Goal: Check status: Check status

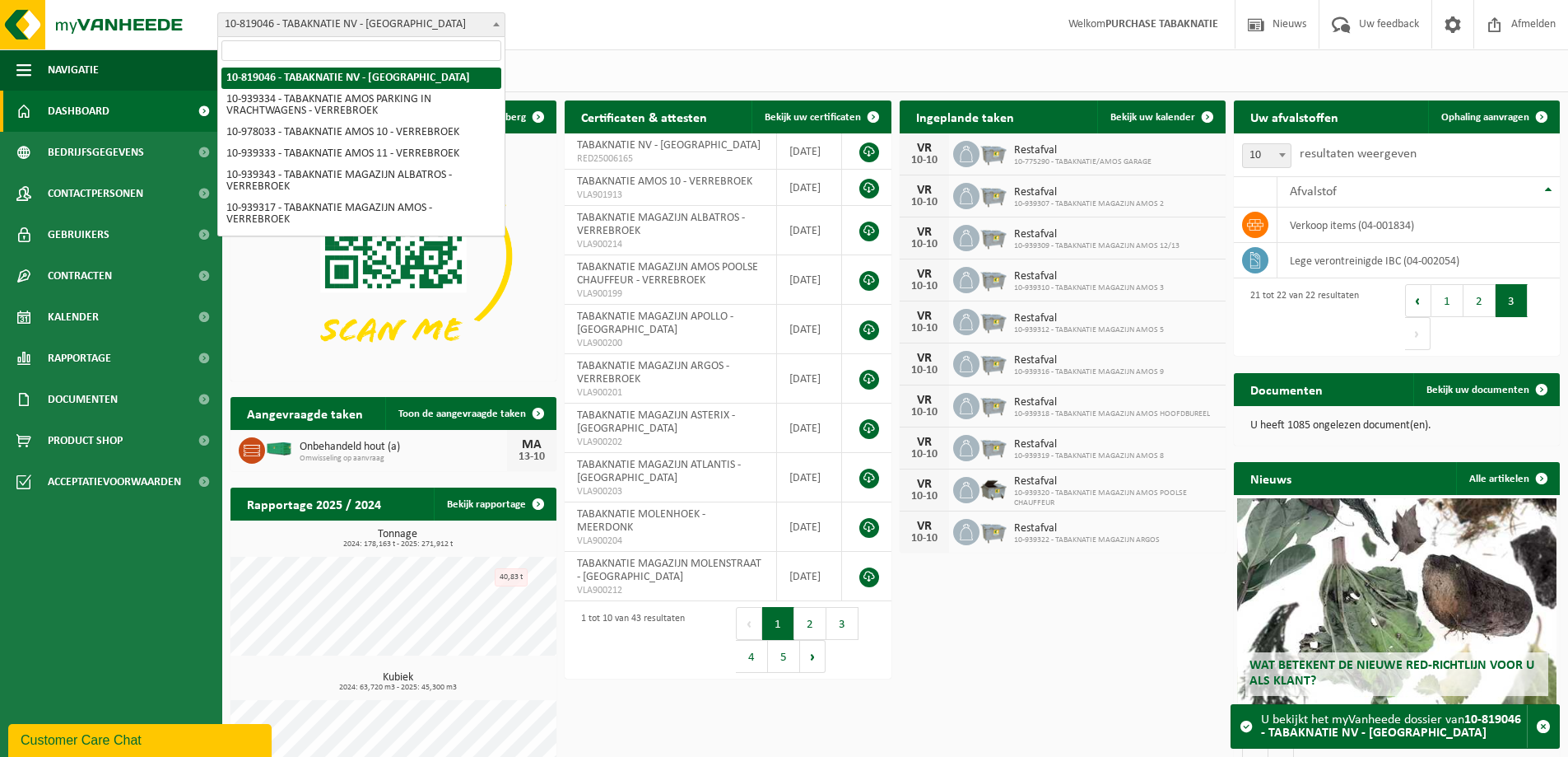
click at [388, 31] on span "10-819046 - TABAKNATIE NV - [GEOGRAPHIC_DATA]" at bounding box center [361, 24] width 287 height 23
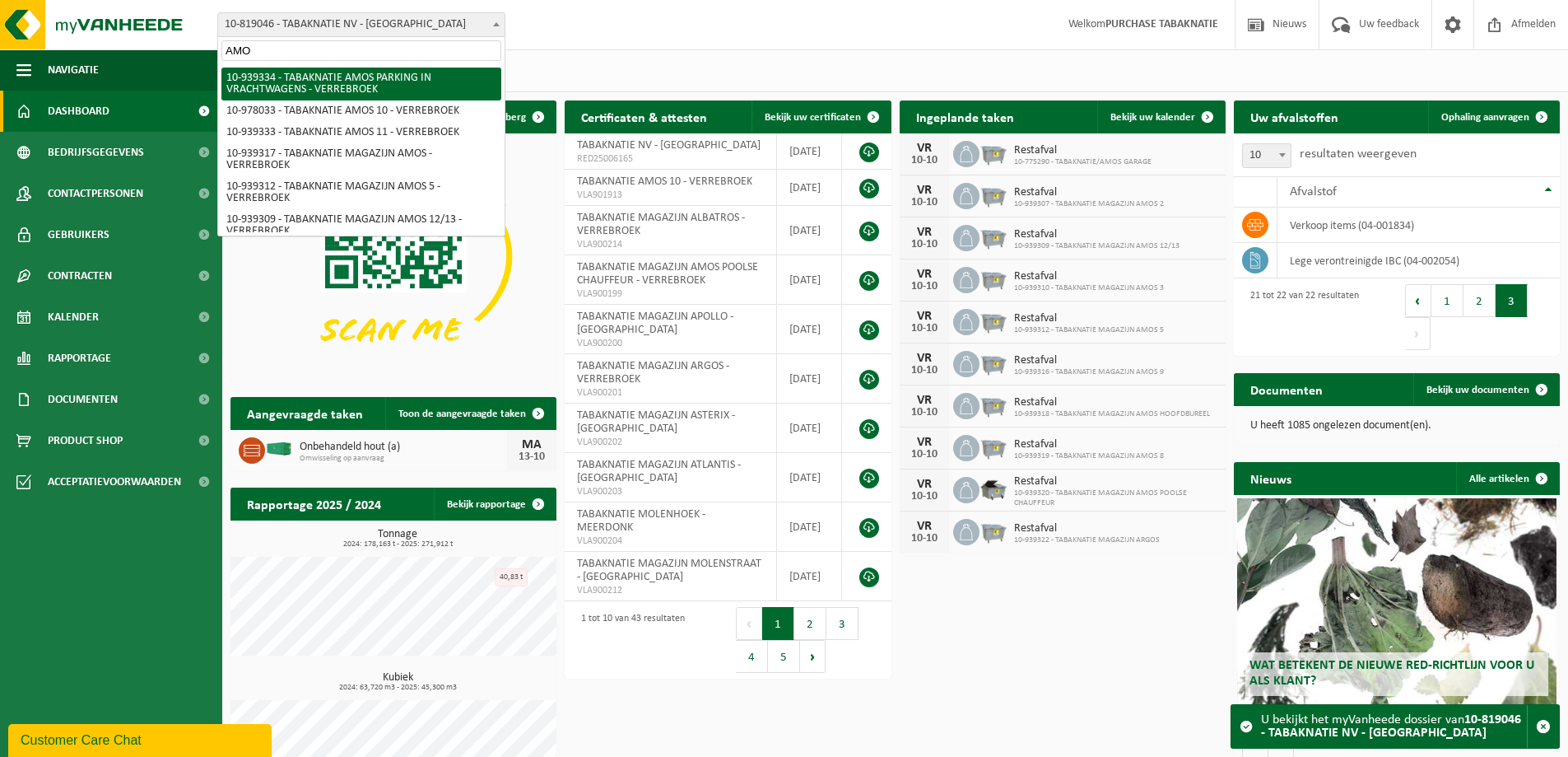
type input "AMOS"
select select "138356"
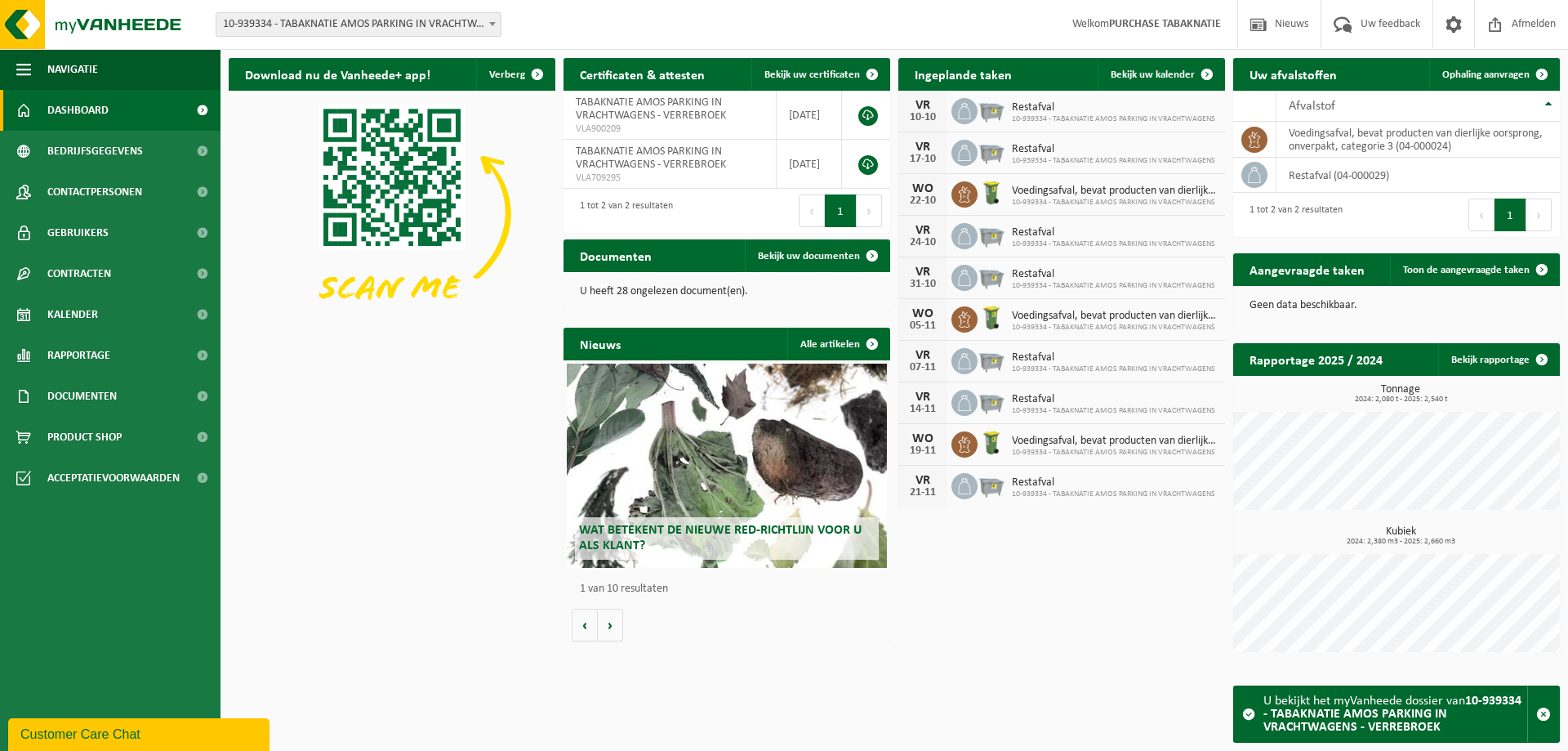
click at [385, 23] on span "10-939334 - TABAKNATIE AMOS PARKING IN VRACHTWAGENS - VERREBROEK" at bounding box center [358, 23] width 284 height 22
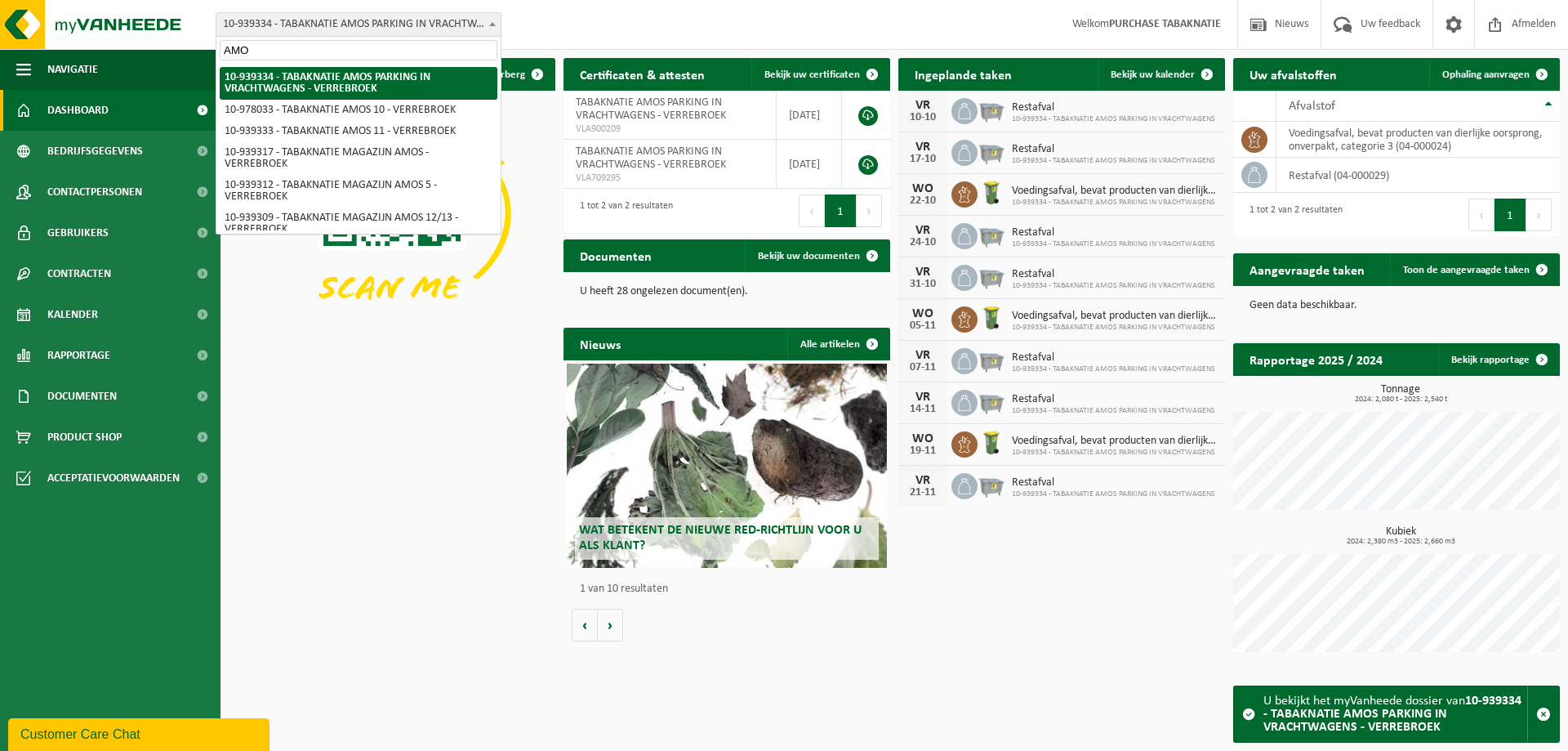
type input "AMOS"
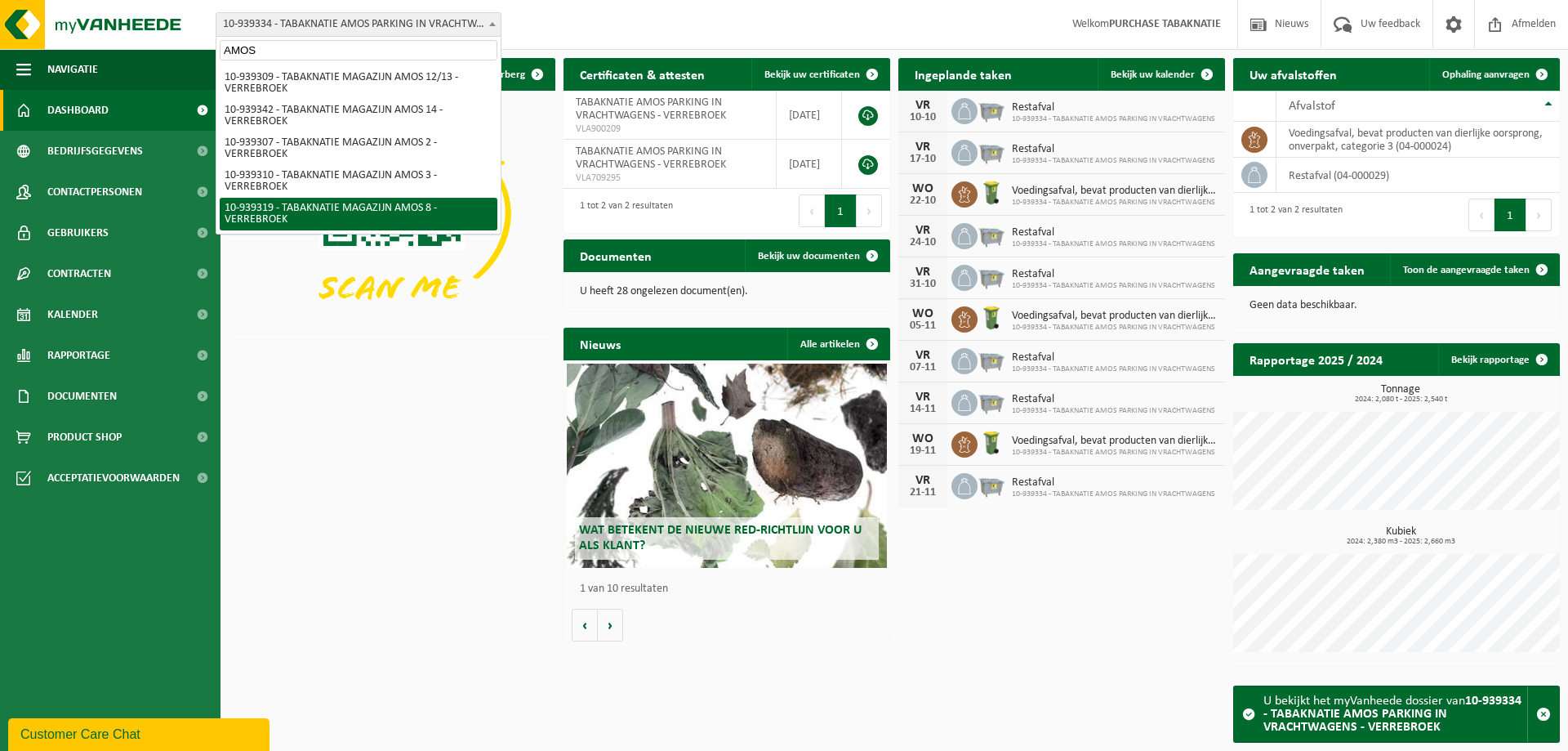
scroll to position [173, 0]
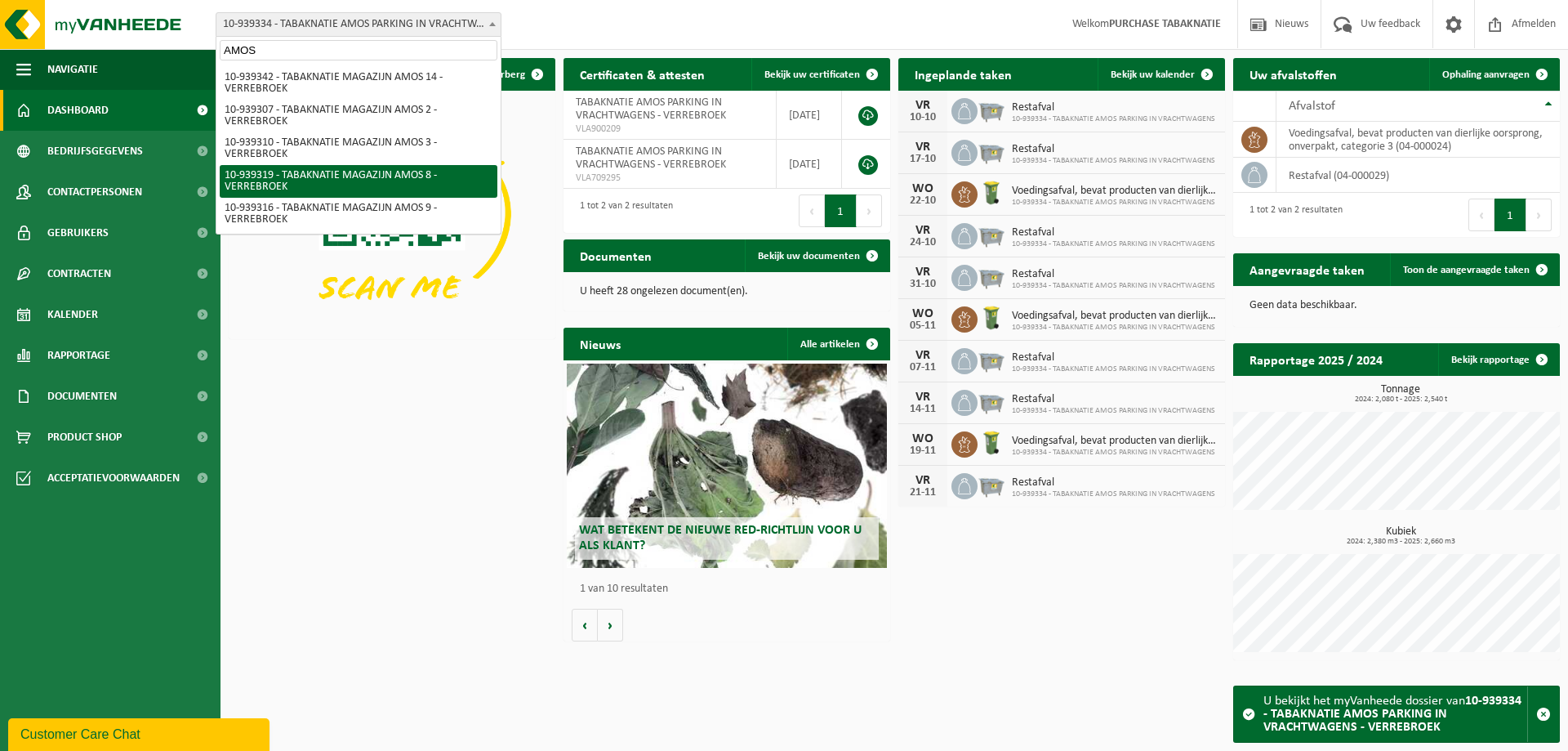
select select "138346"
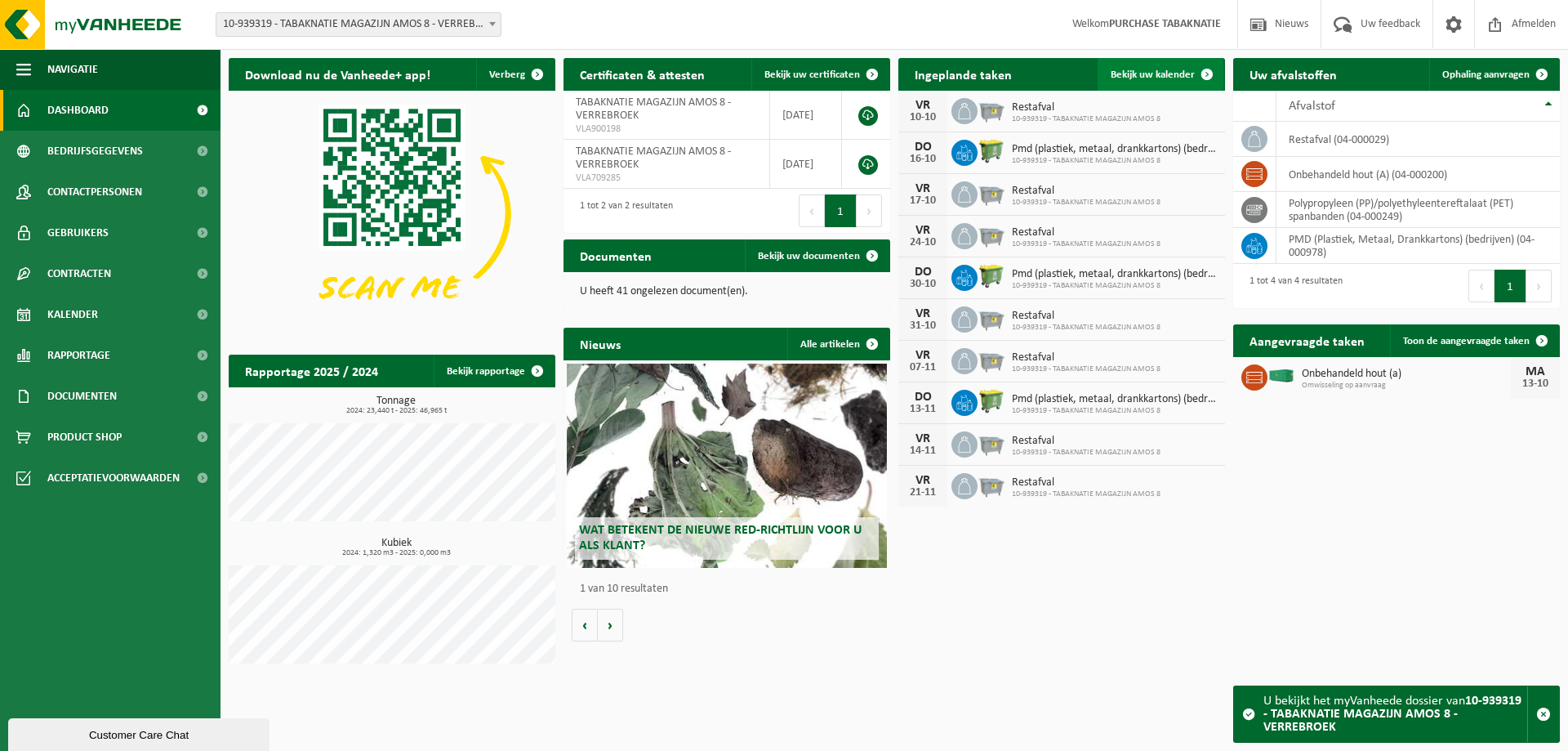
click at [1182, 79] on span "Bekijk uw kalender" at bounding box center [1153, 74] width 84 height 11
